Goal: Information Seeking & Learning: Learn about a topic

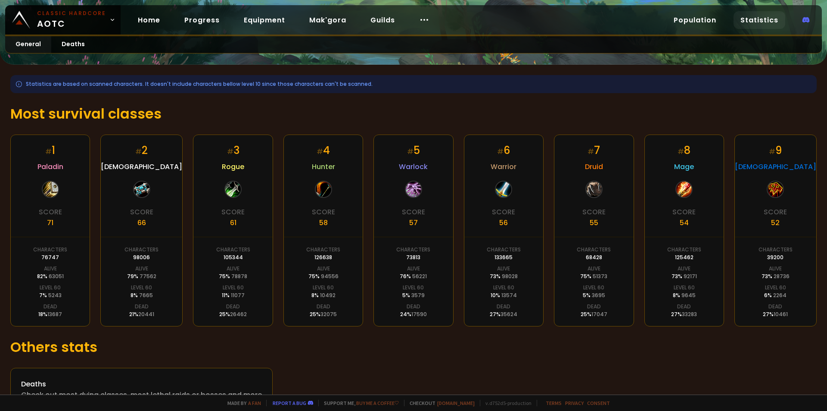
scroll to position [113, 0]
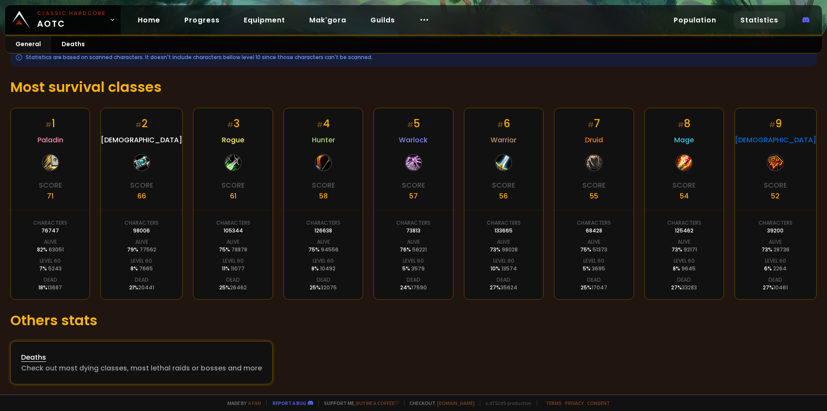
click at [170, 361] on div "Deaths" at bounding box center [141, 357] width 241 height 11
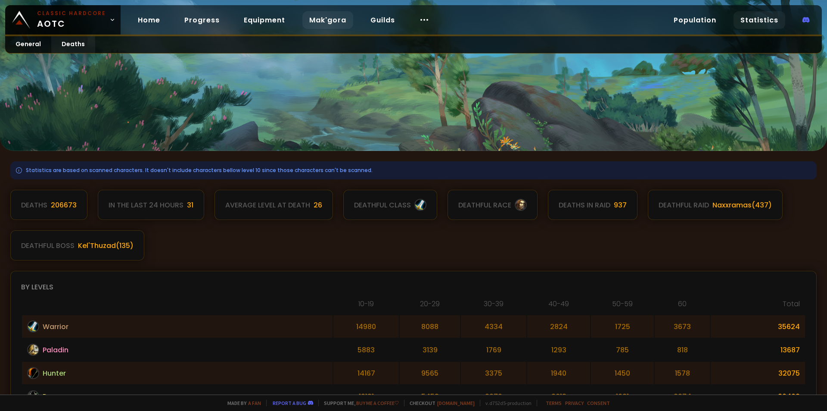
click at [318, 22] on link "Mak'gora" at bounding box center [327, 20] width 51 height 18
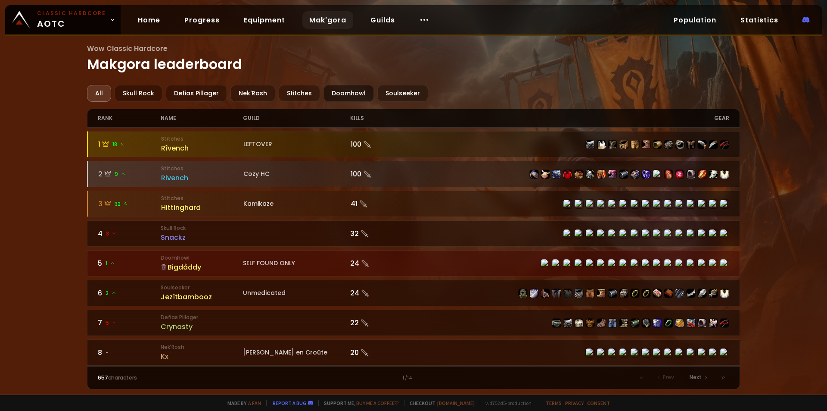
click at [339, 92] on div "Doomhowl" at bounding box center [349, 93] width 50 height 17
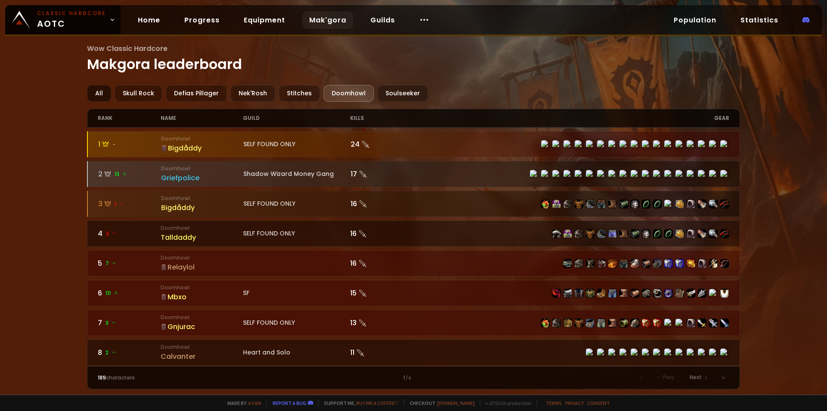
click at [104, 90] on div "All" at bounding box center [99, 93] width 24 height 17
